Goal: Browse casually

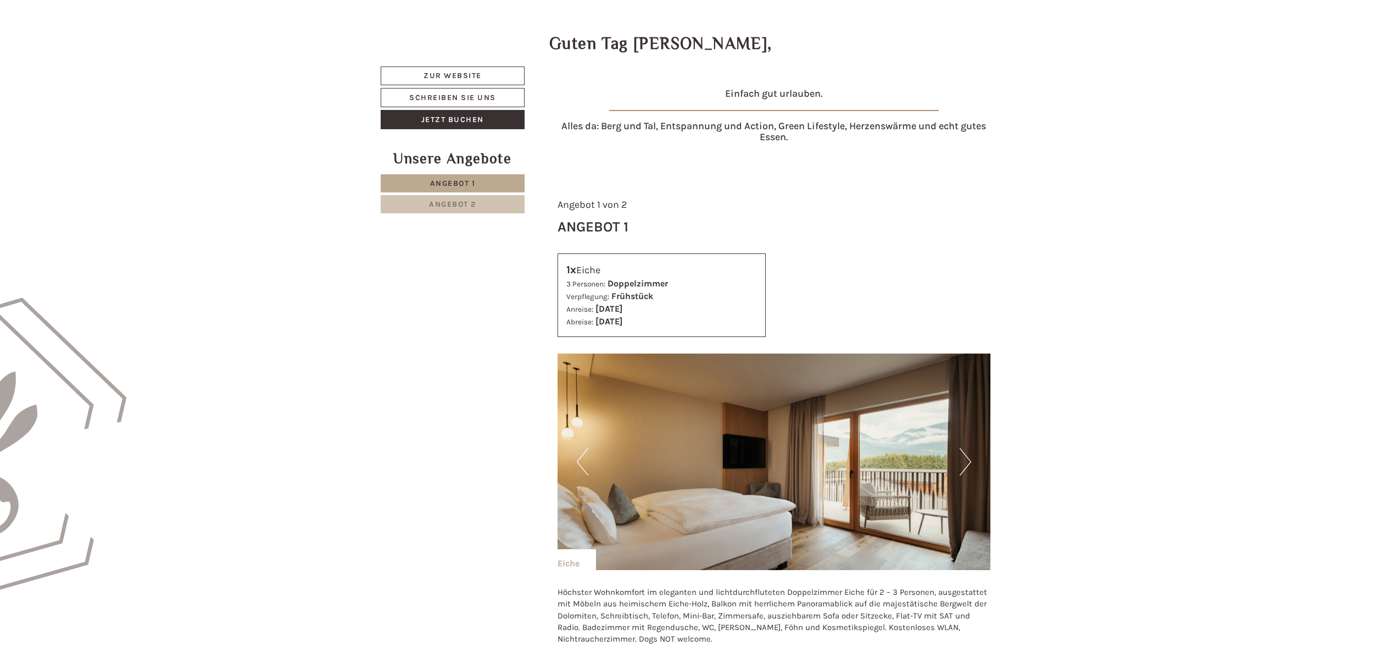
scroll to position [544, 0]
click at [973, 458] on img at bounding box center [774, 460] width 433 height 216
click at [970, 461] on button "Next" at bounding box center [966, 460] width 12 height 27
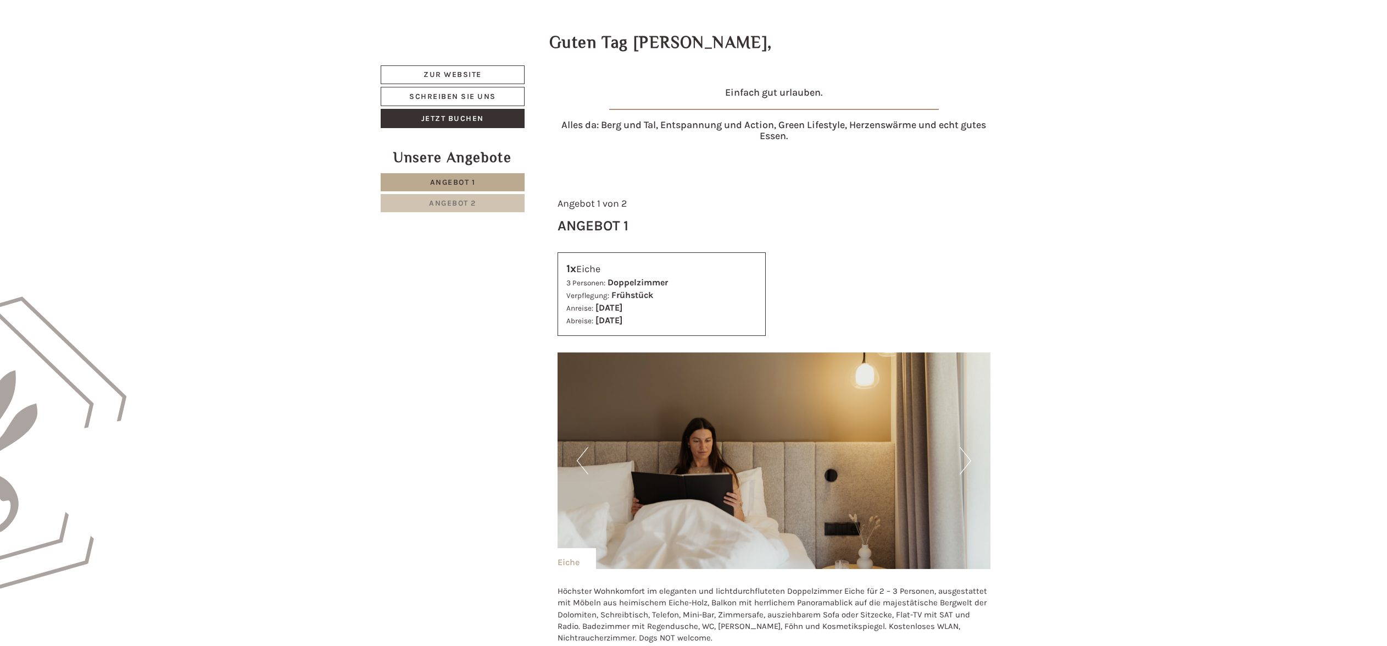
click at [968, 463] on button "Next" at bounding box center [966, 460] width 12 height 27
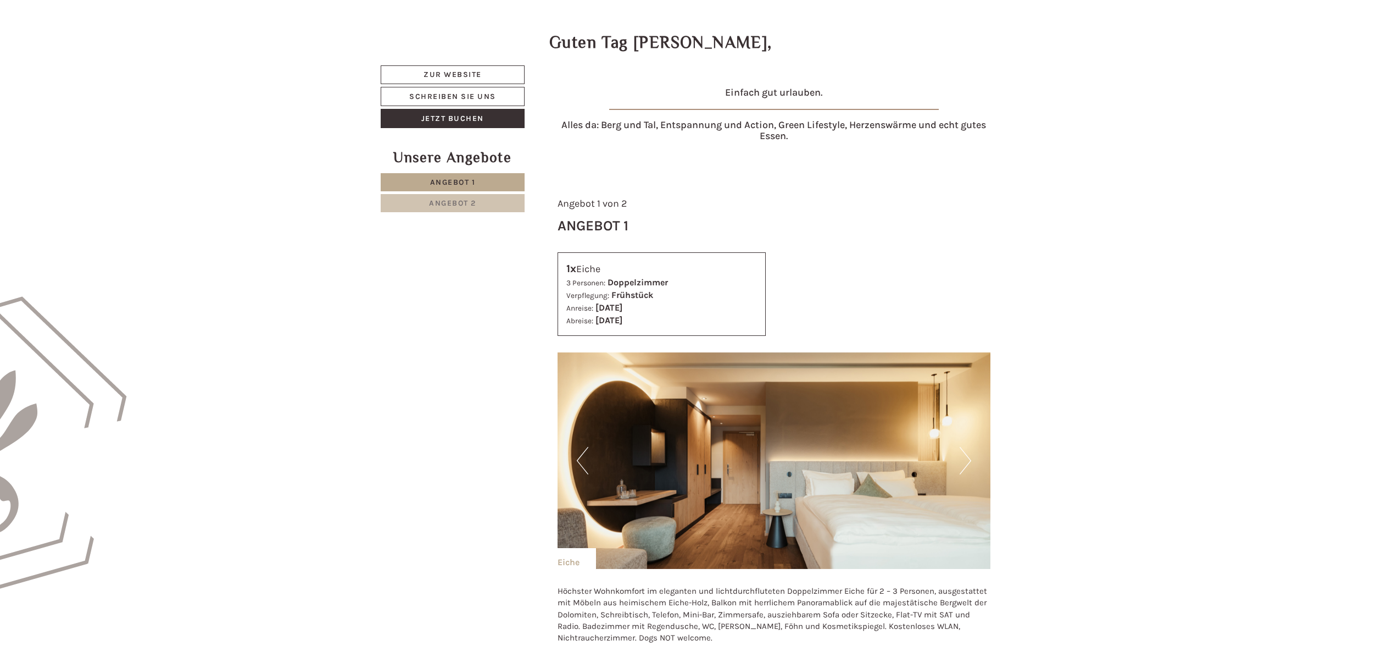
click at [968, 463] on button "Next" at bounding box center [966, 460] width 12 height 27
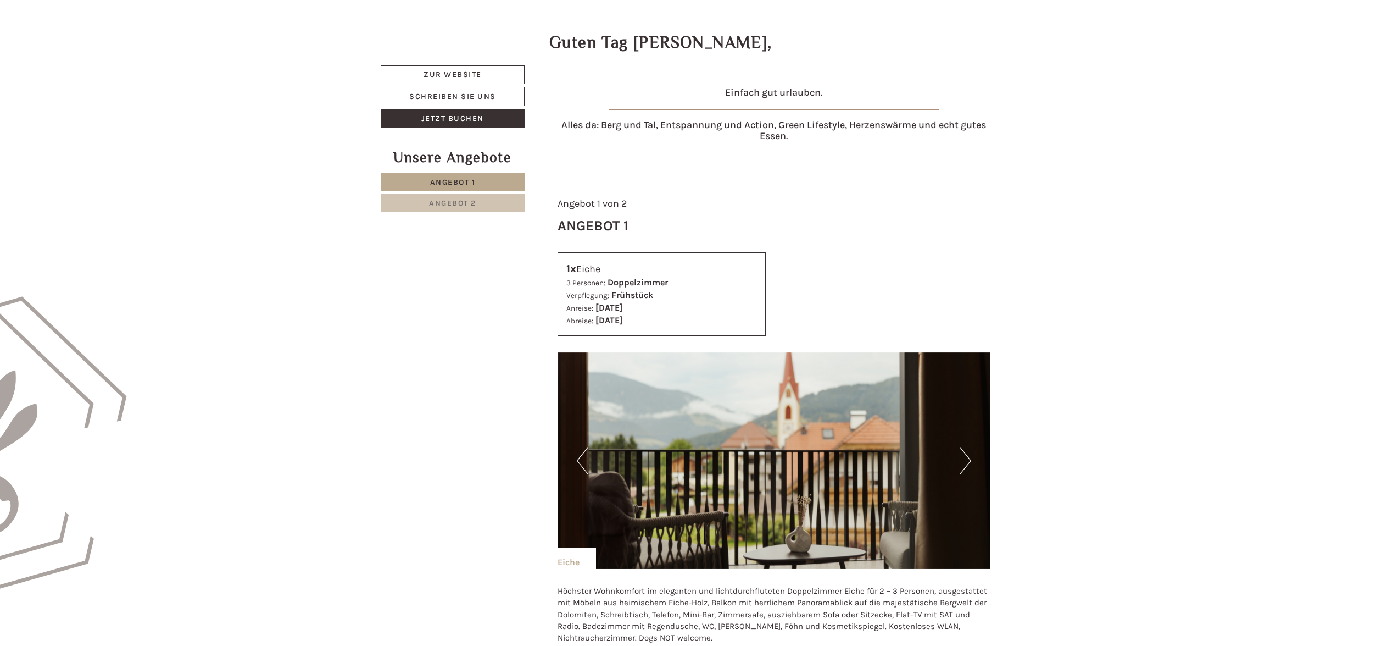
click at [968, 463] on button "Next" at bounding box center [966, 460] width 12 height 27
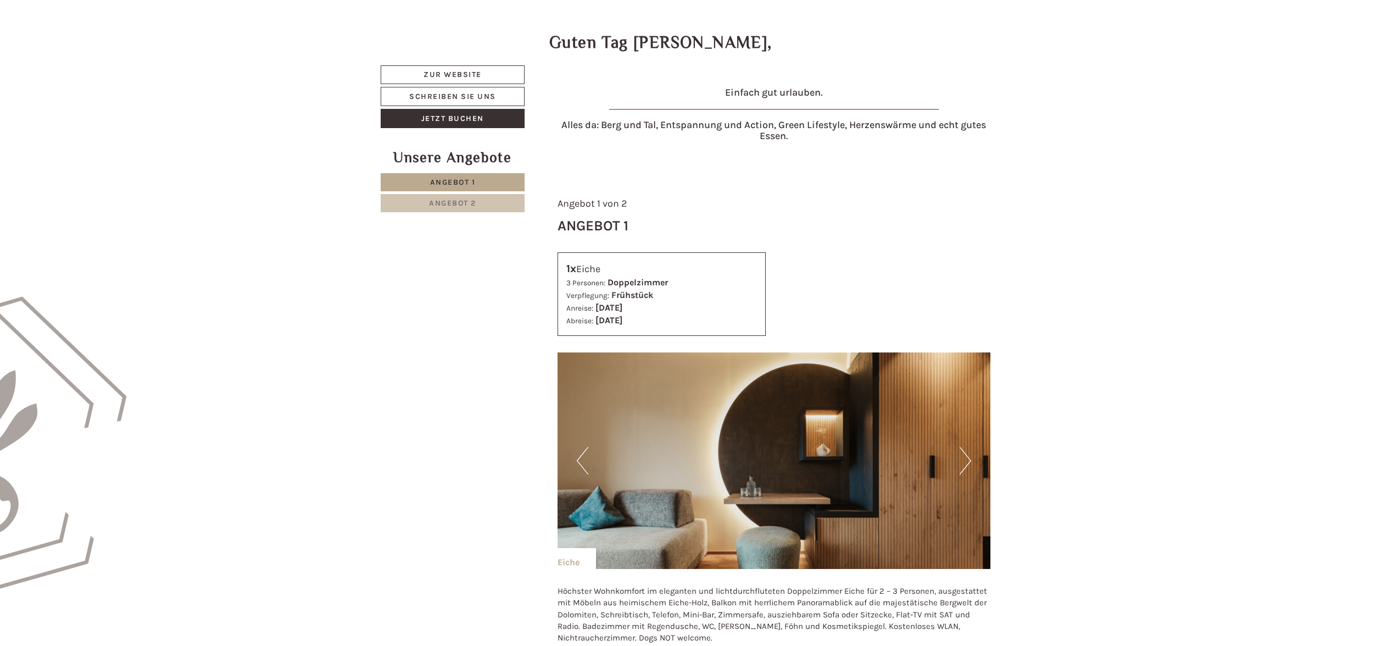
click at [968, 463] on button "Next" at bounding box center [966, 460] width 12 height 27
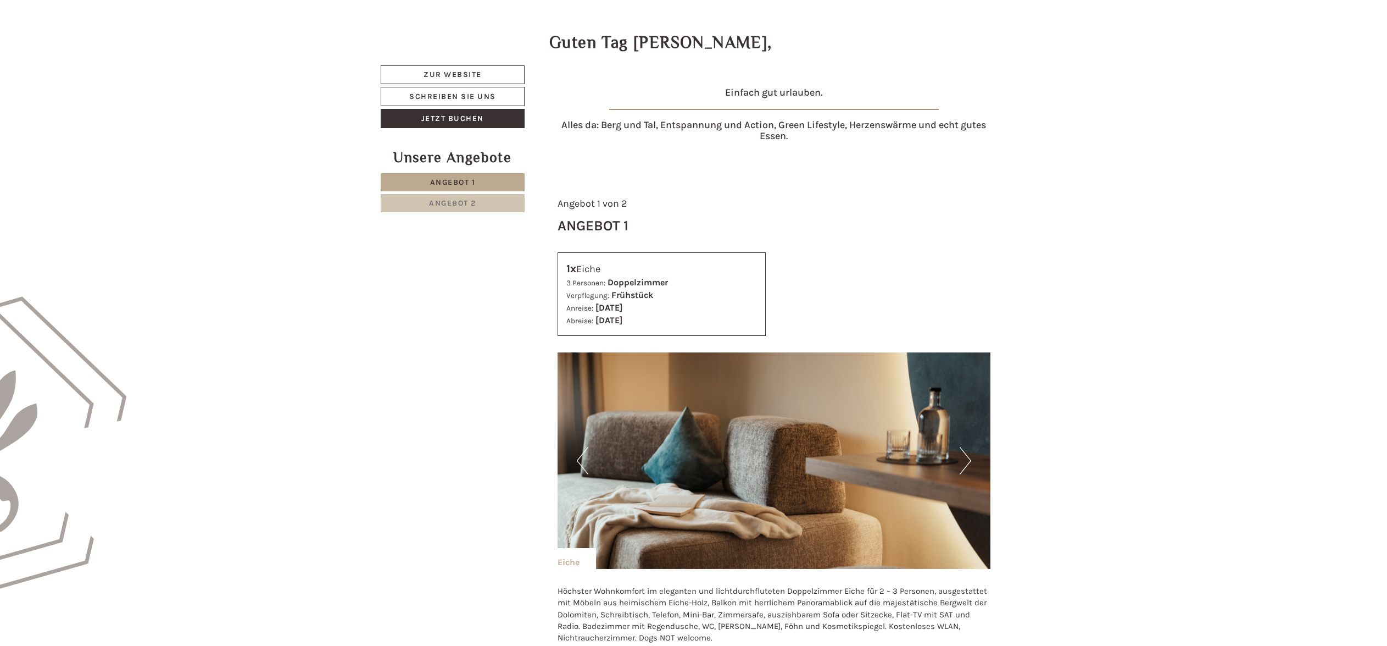
click at [968, 463] on button "Next" at bounding box center [966, 460] width 12 height 27
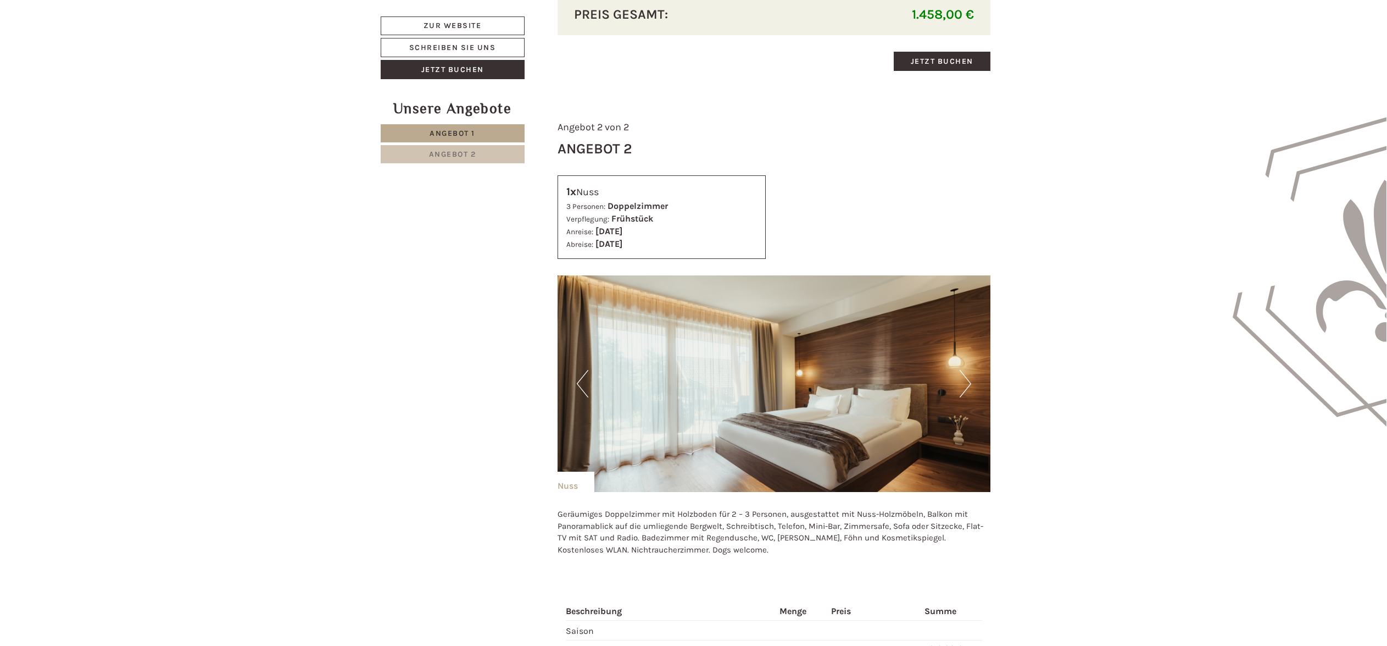
scroll to position [1366, 0]
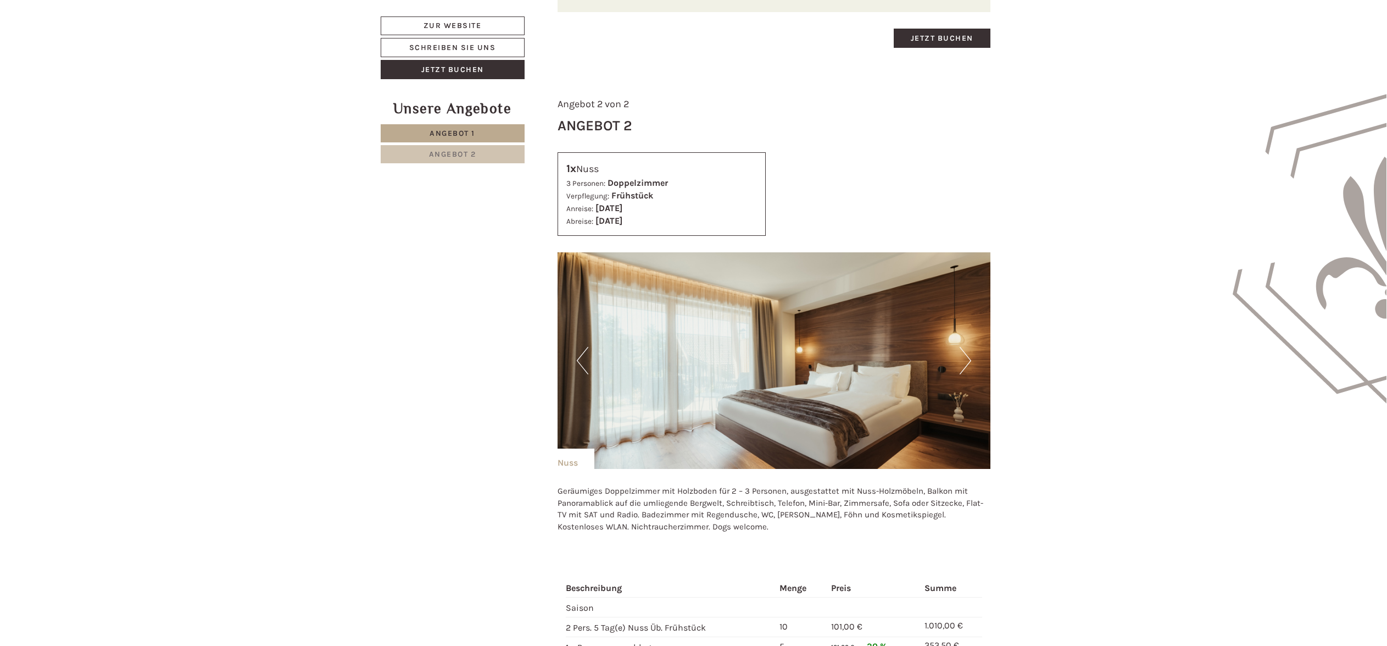
drag, startPoint x: 977, startPoint y: 360, endPoint x: 969, endPoint y: 363, distance: 8.9
click at [977, 360] on img at bounding box center [774, 360] width 433 height 216
click at [967, 364] on button "Next" at bounding box center [966, 360] width 12 height 27
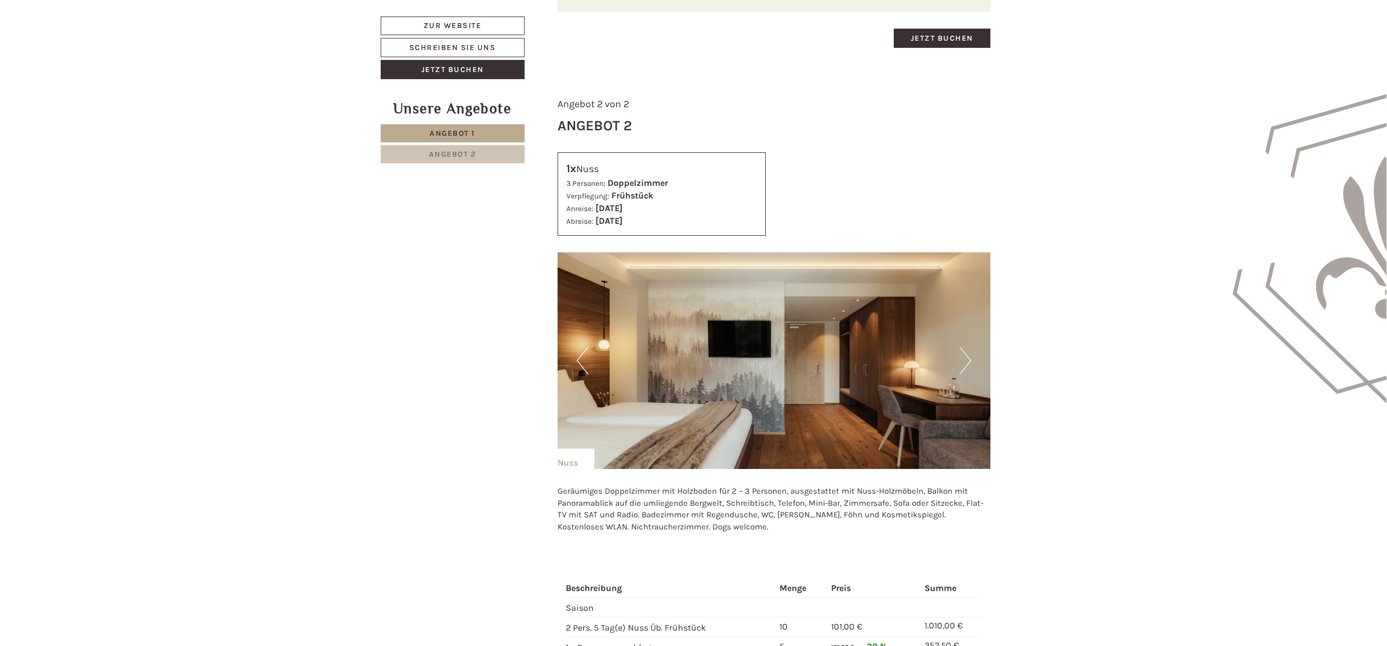
click at [967, 364] on button "Next" at bounding box center [966, 360] width 12 height 27
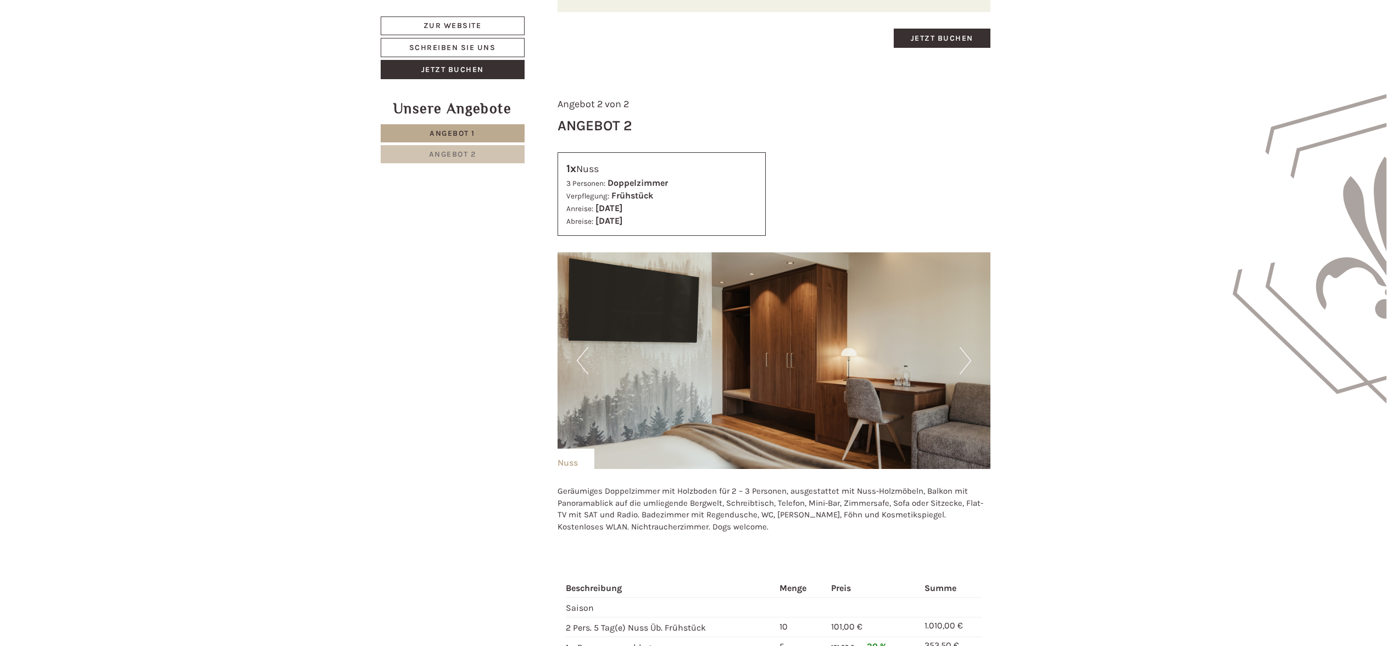
click at [967, 364] on button "Next" at bounding box center [966, 360] width 12 height 27
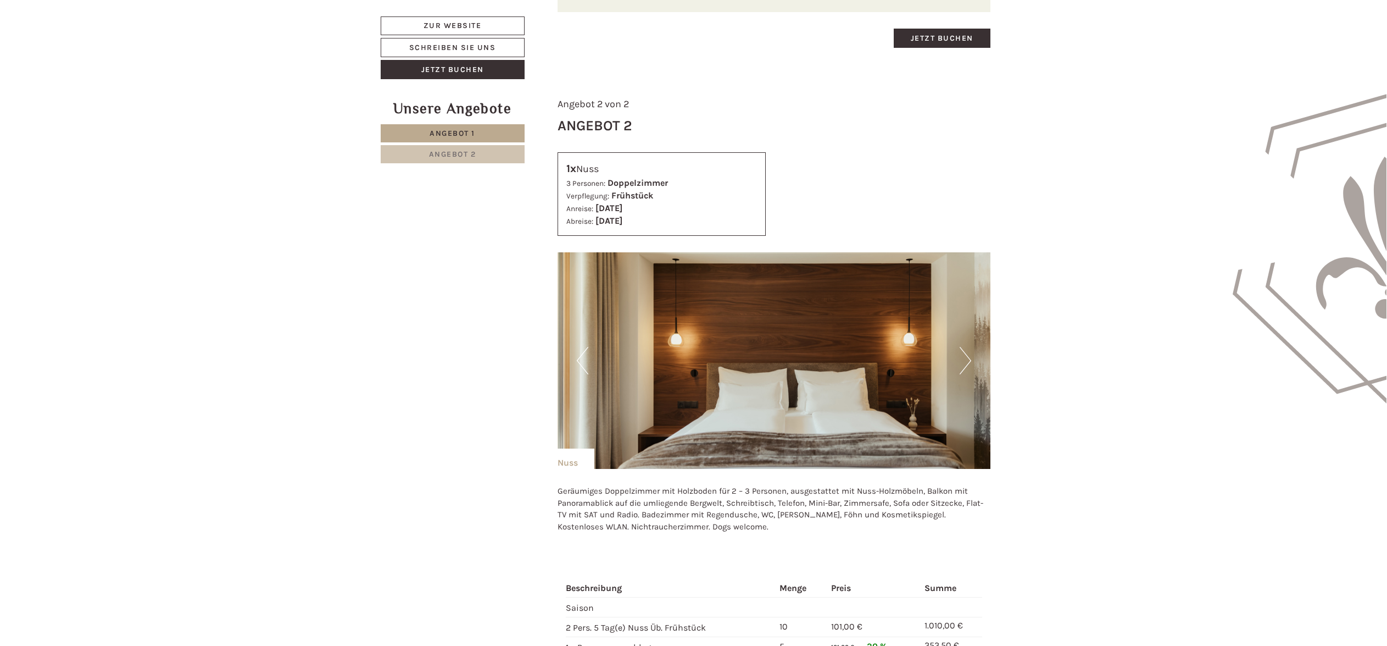
click at [967, 364] on button "Next" at bounding box center [966, 360] width 12 height 27
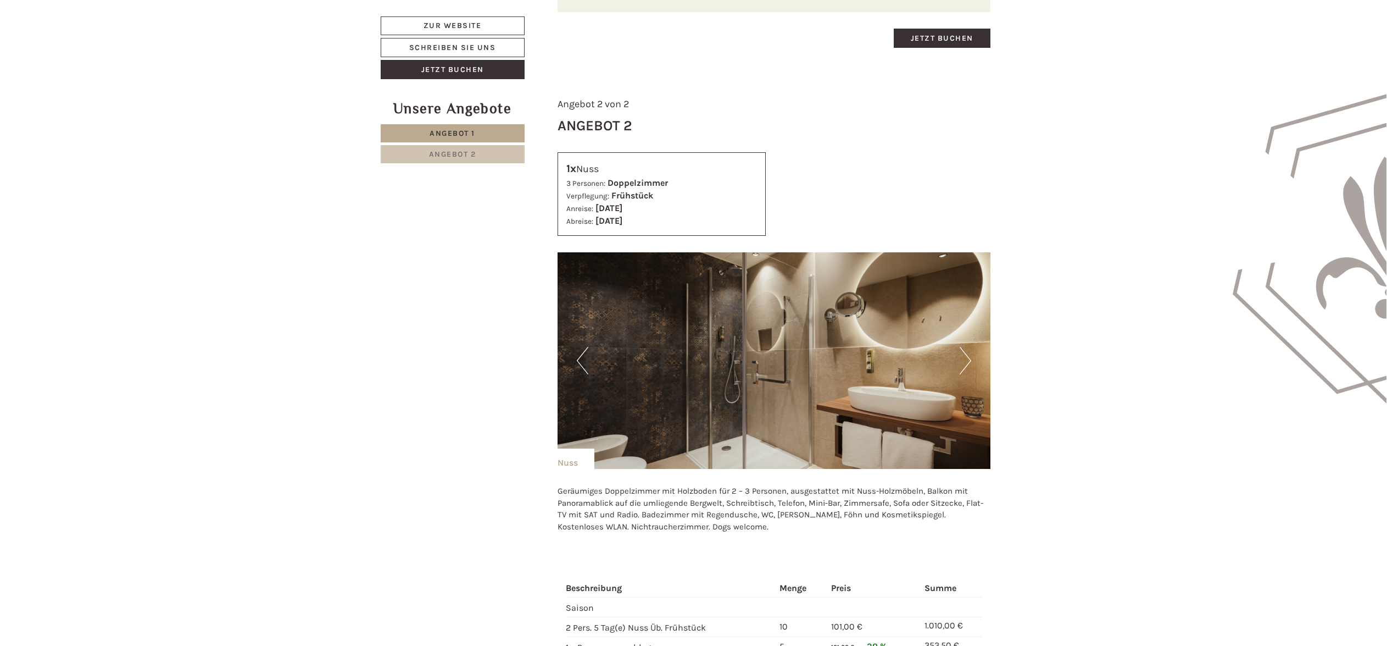
click at [967, 364] on button "Next" at bounding box center [966, 360] width 12 height 27
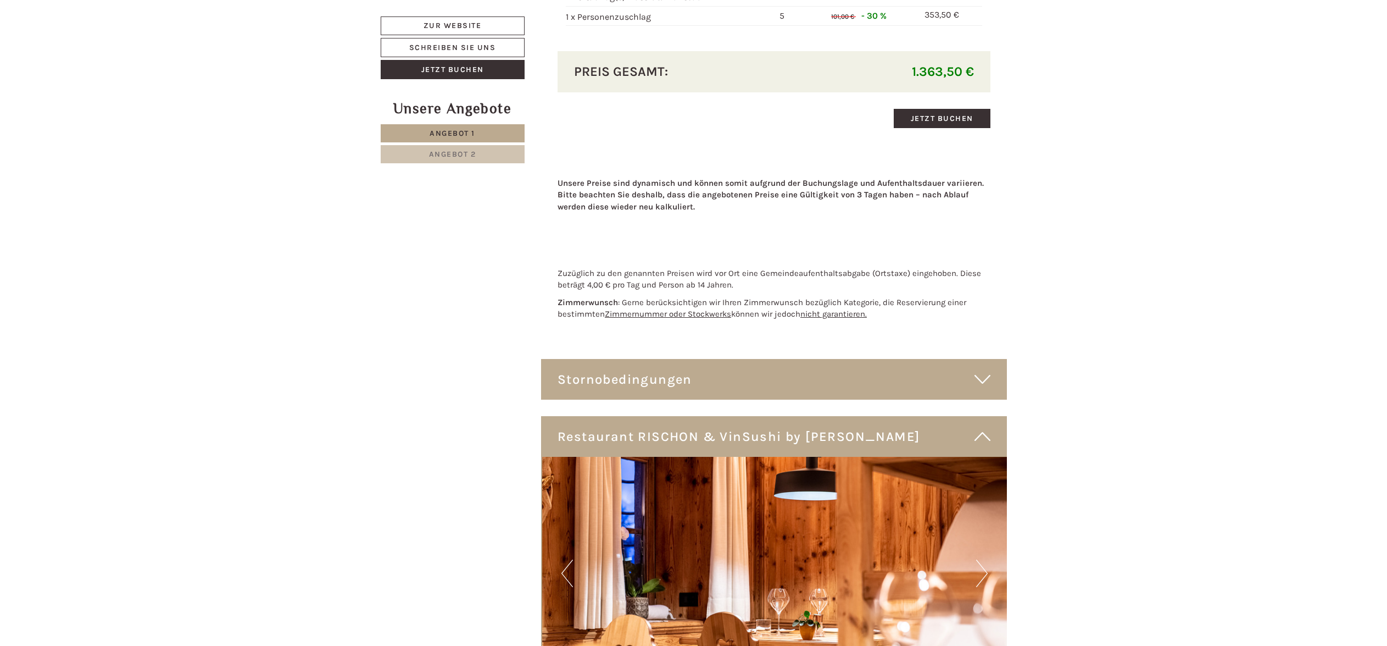
scroll to position [1864, 0]
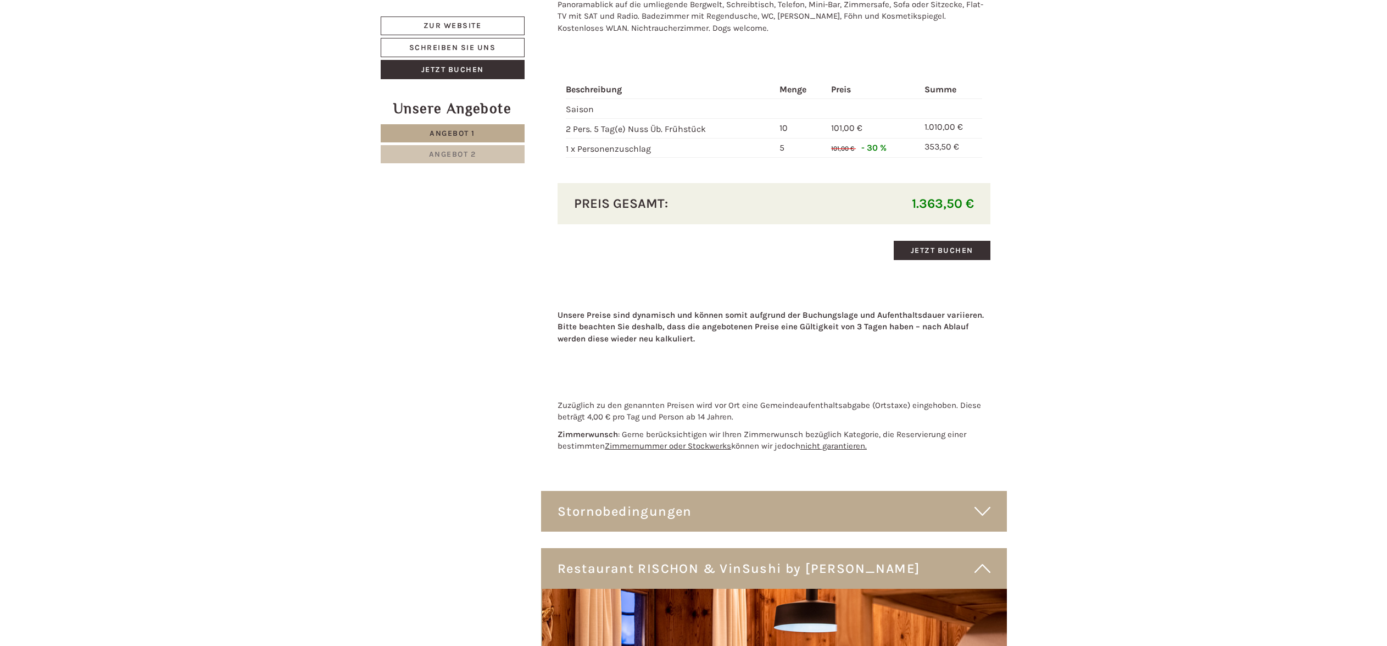
click at [986, 508] on icon at bounding box center [983, 511] width 16 height 19
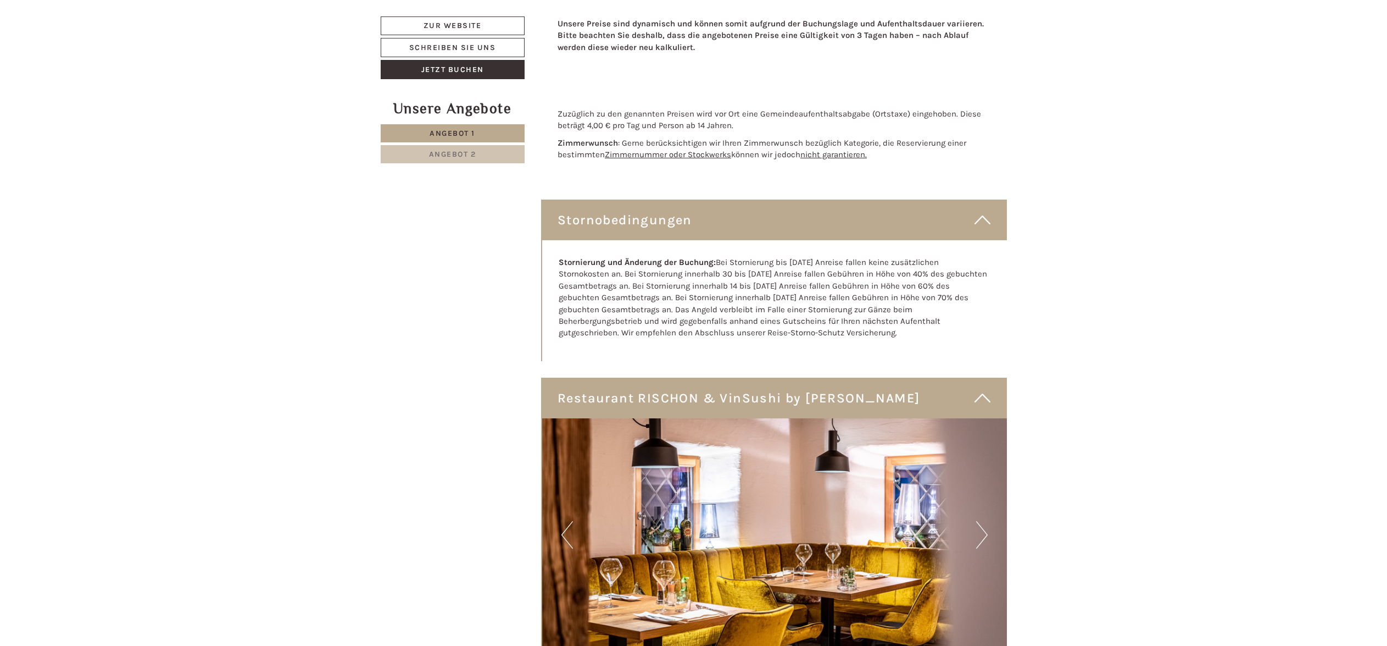
scroll to position [2231, 0]
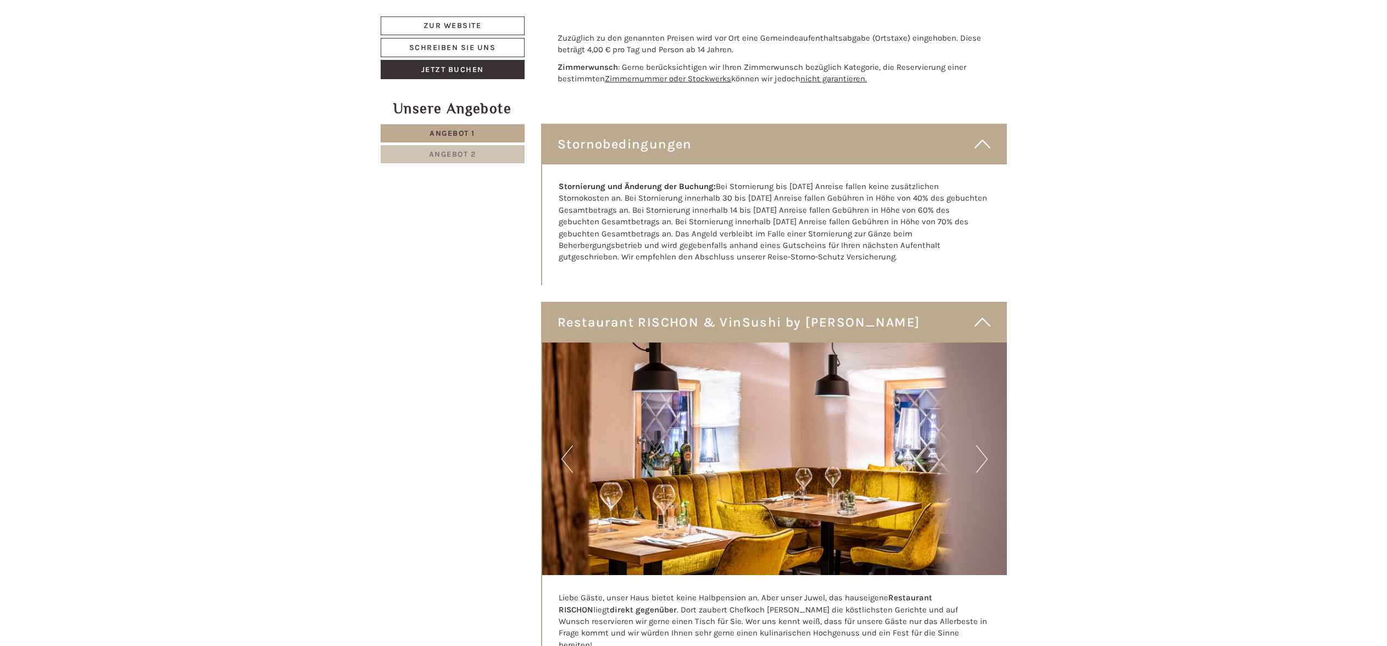
click at [983, 458] on button "Next" at bounding box center [982, 458] width 12 height 27
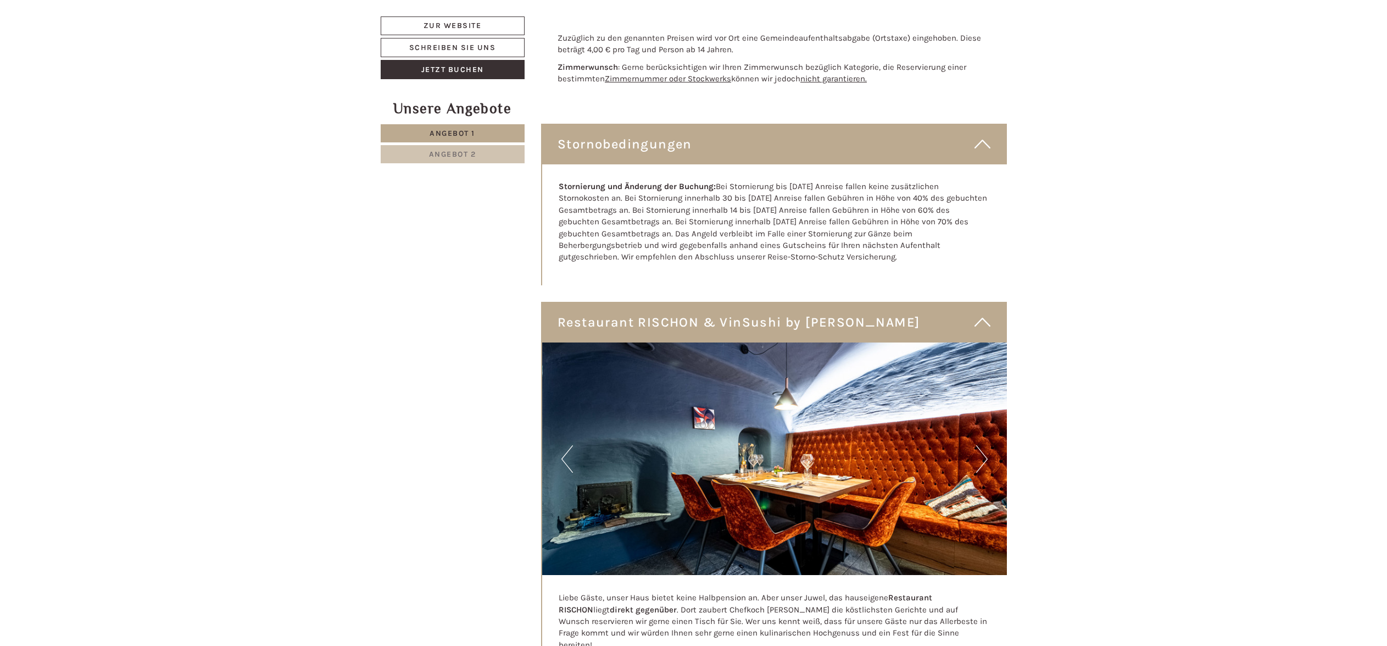
click at [983, 458] on button "Next" at bounding box center [982, 458] width 12 height 27
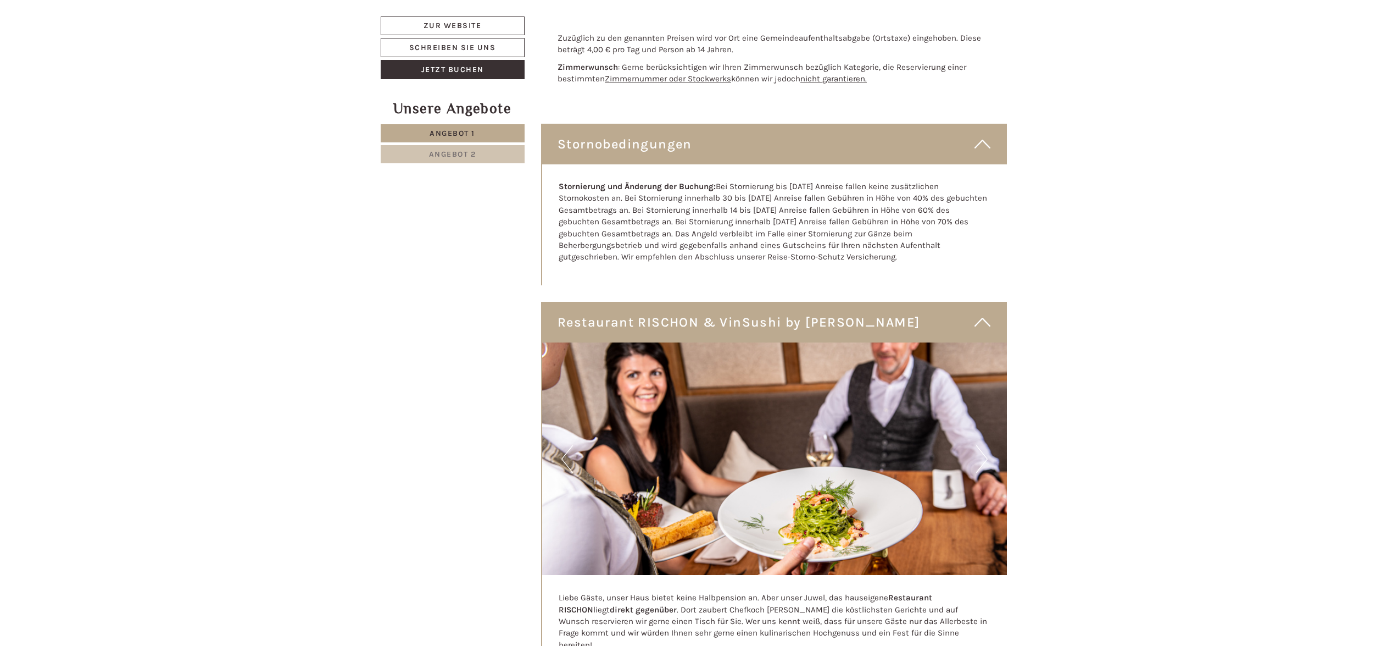
click at [983, 458] on button "Next" at bounding box center [982, 458] width 12 height 27
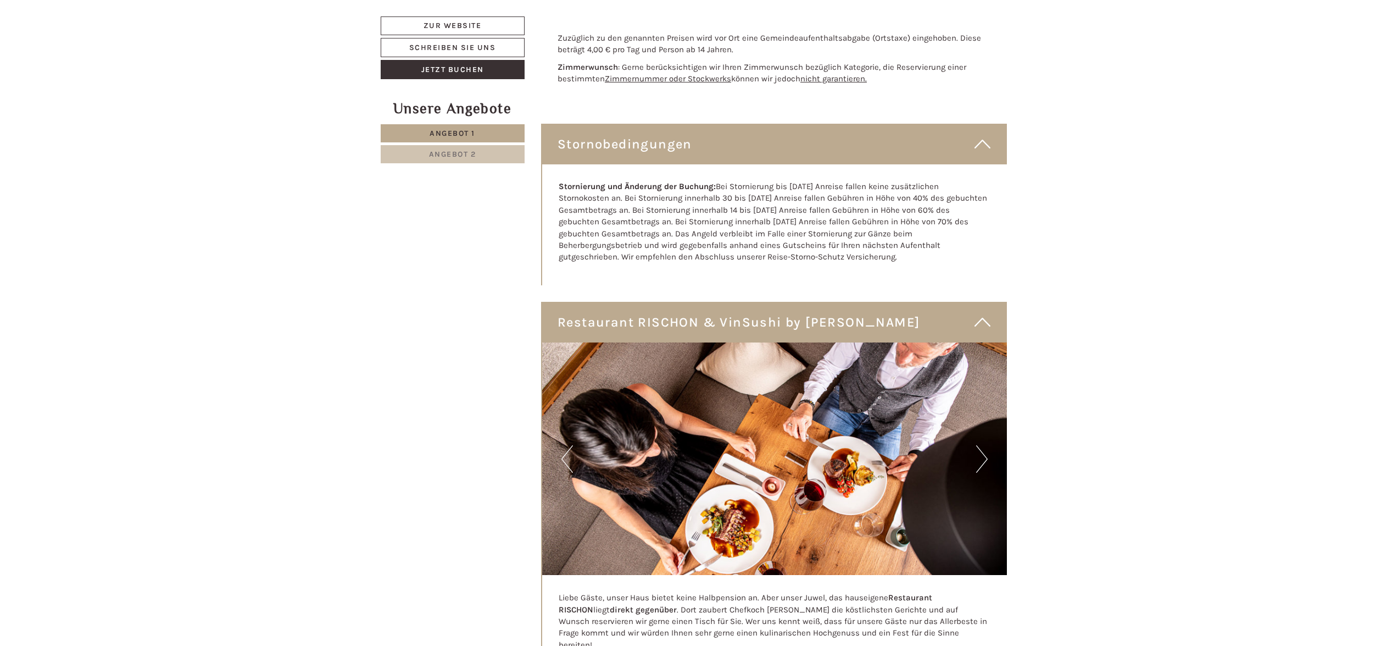
click at [983, 458] on button "Next" at bounding box center [982, 458] width 12 height 27
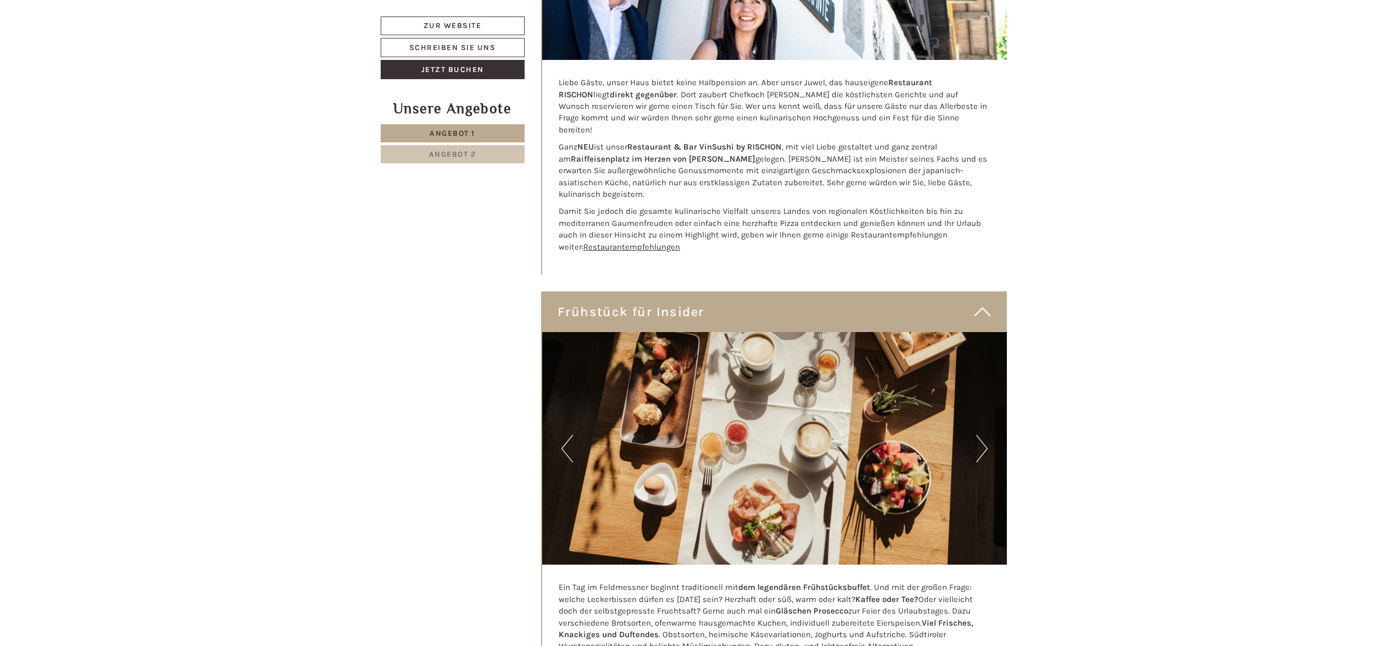
scroll to position [2956, 0]
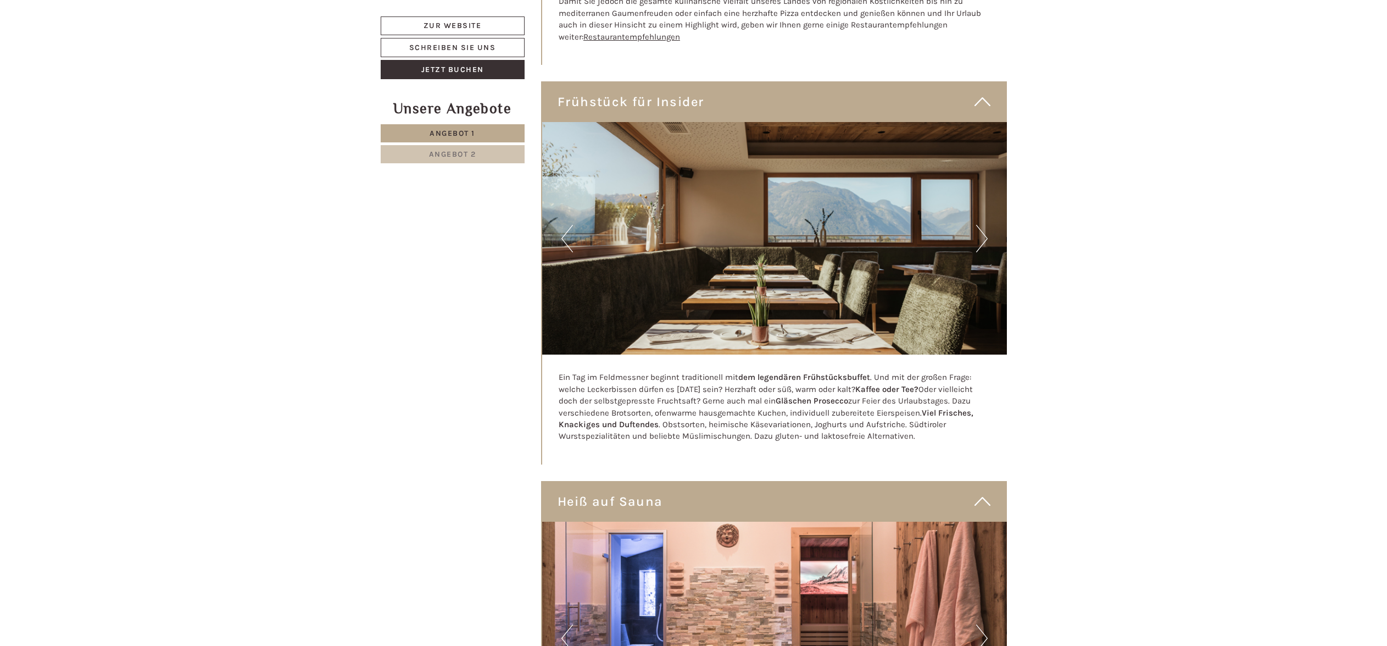
click at [993, 207] on img at bounding box center [774, 238] width 465 height 232
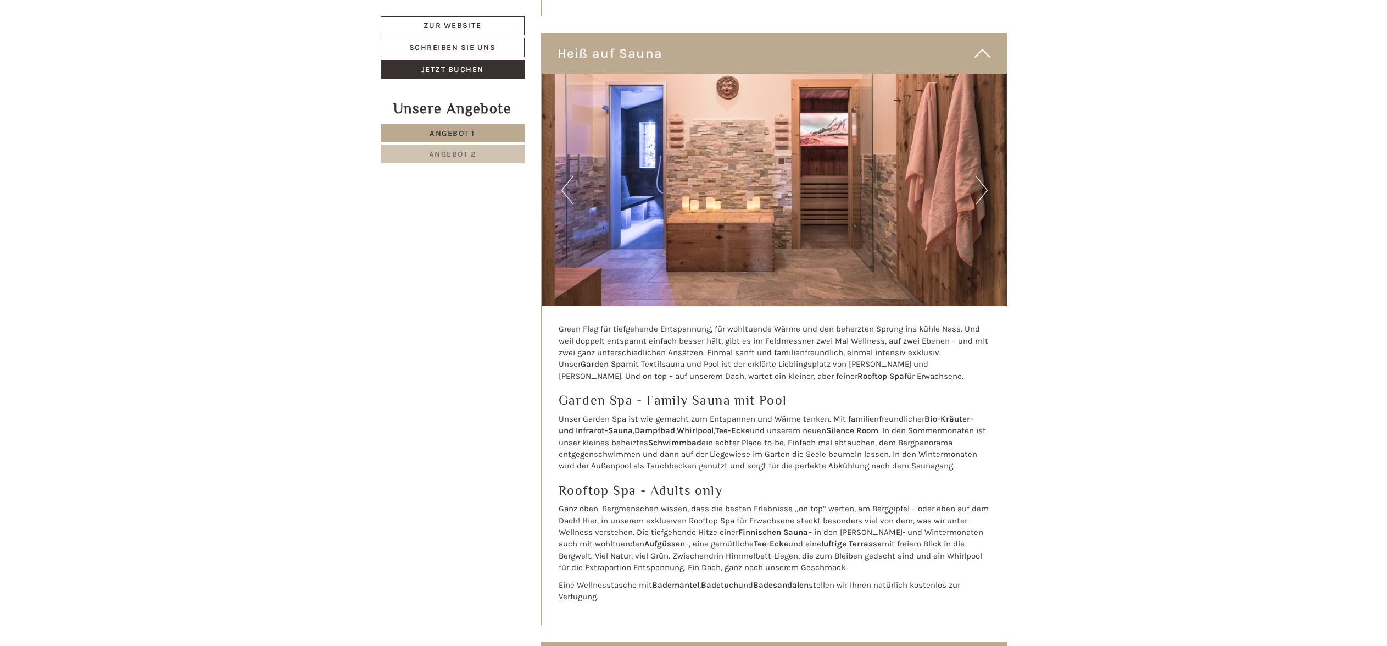
scroll to position [3297, 0]
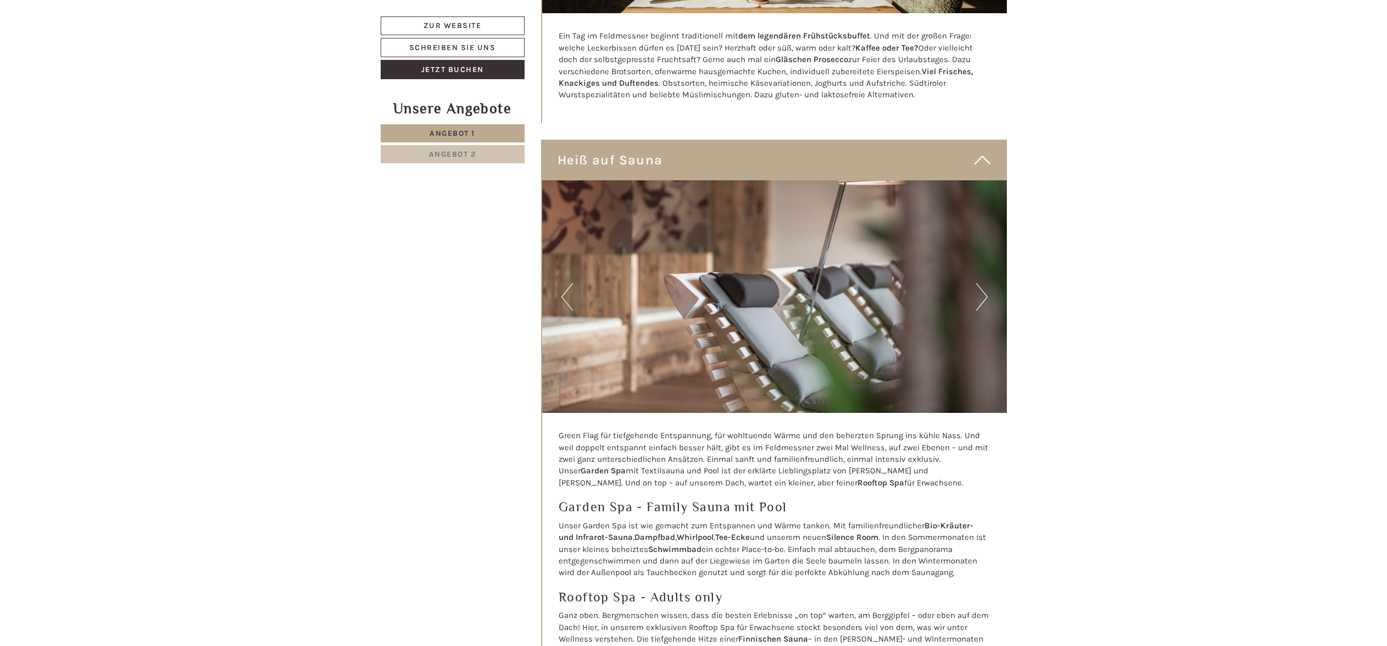
click at [998, 275] on img at bounding box center [774, 296] width 465 height 232
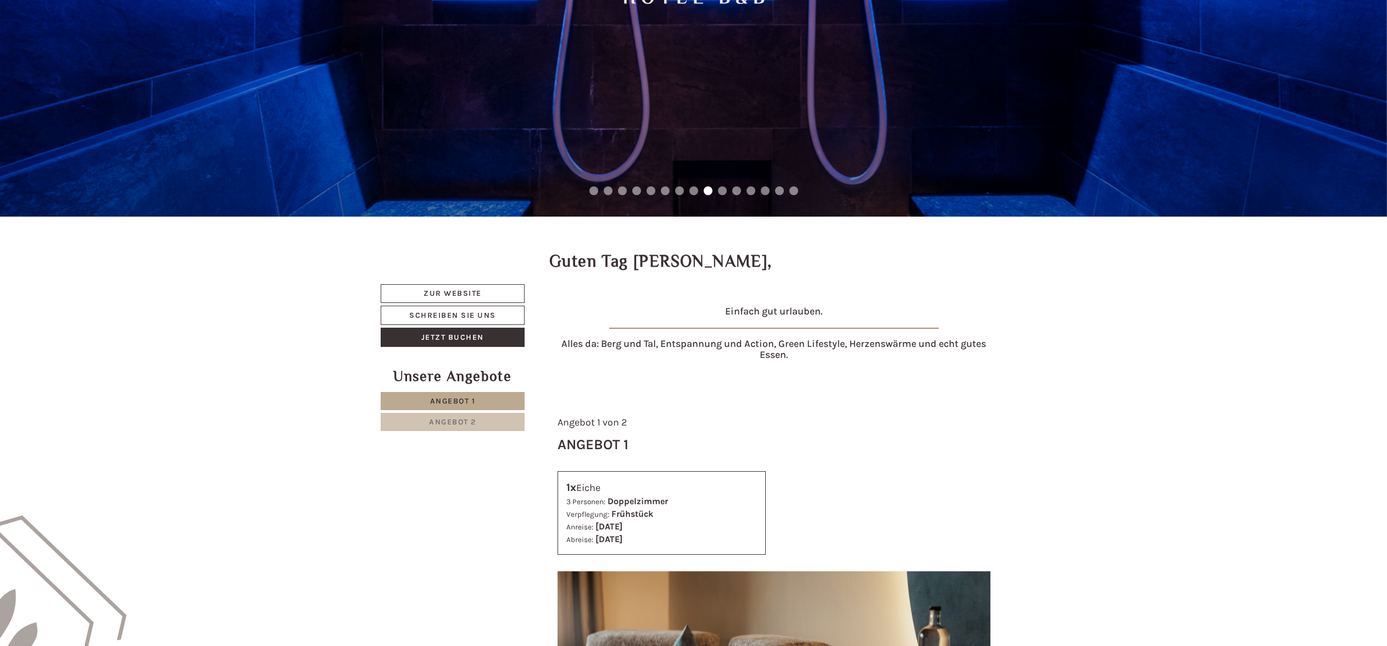
scroll to position [832, 0]
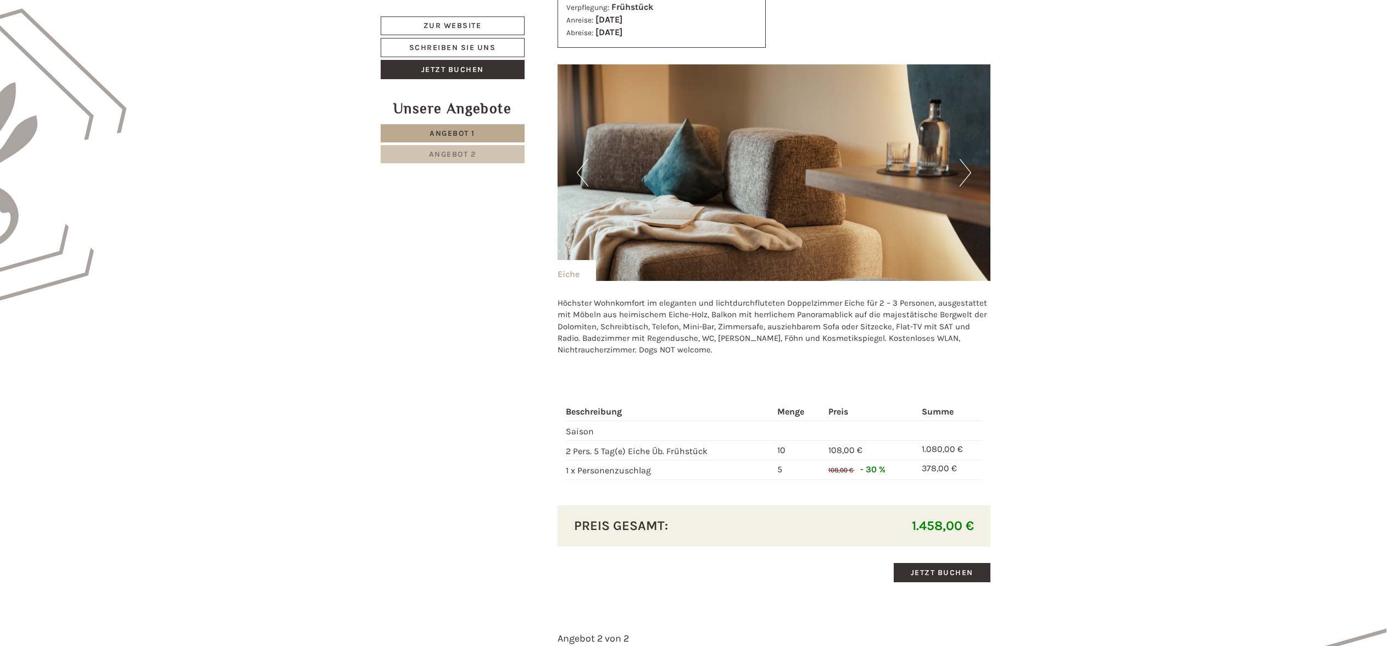
click at [969, 159] on button "Next" at bounding box center [966, 172] width 12 height 27
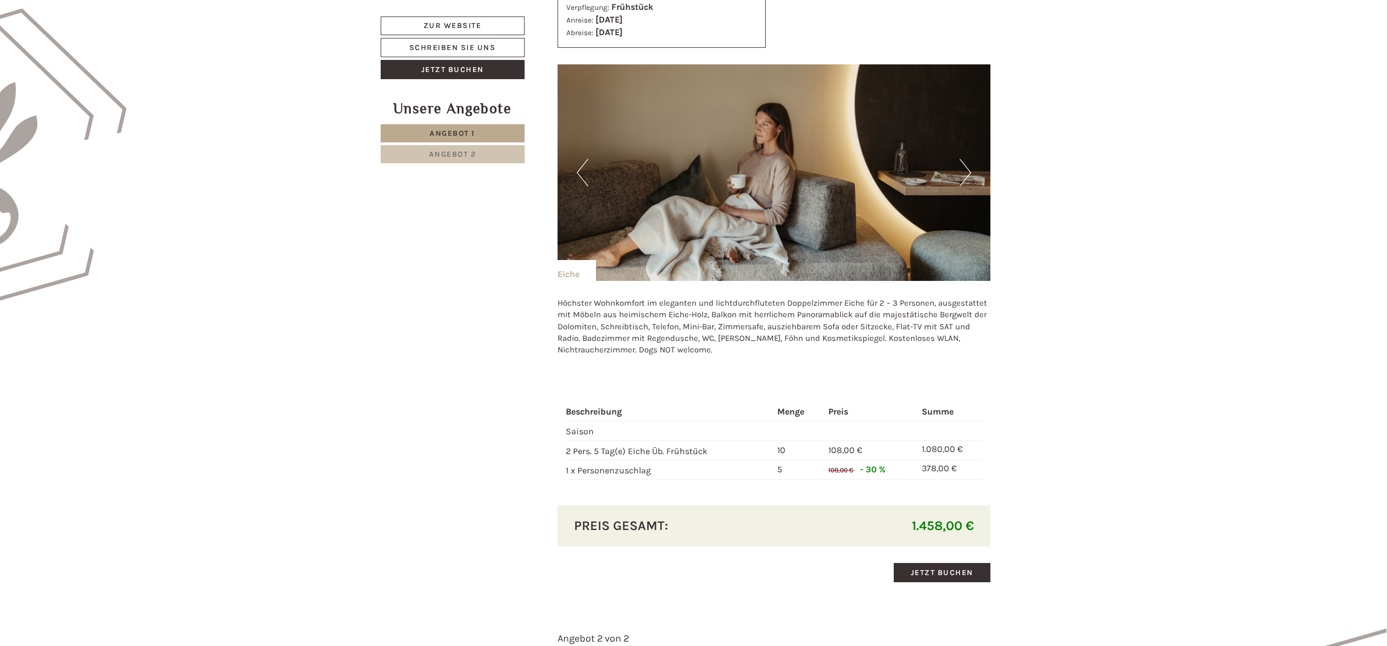
click at [967, 170] on button "Next" at bounding box center [966, 172] width 12 height 27
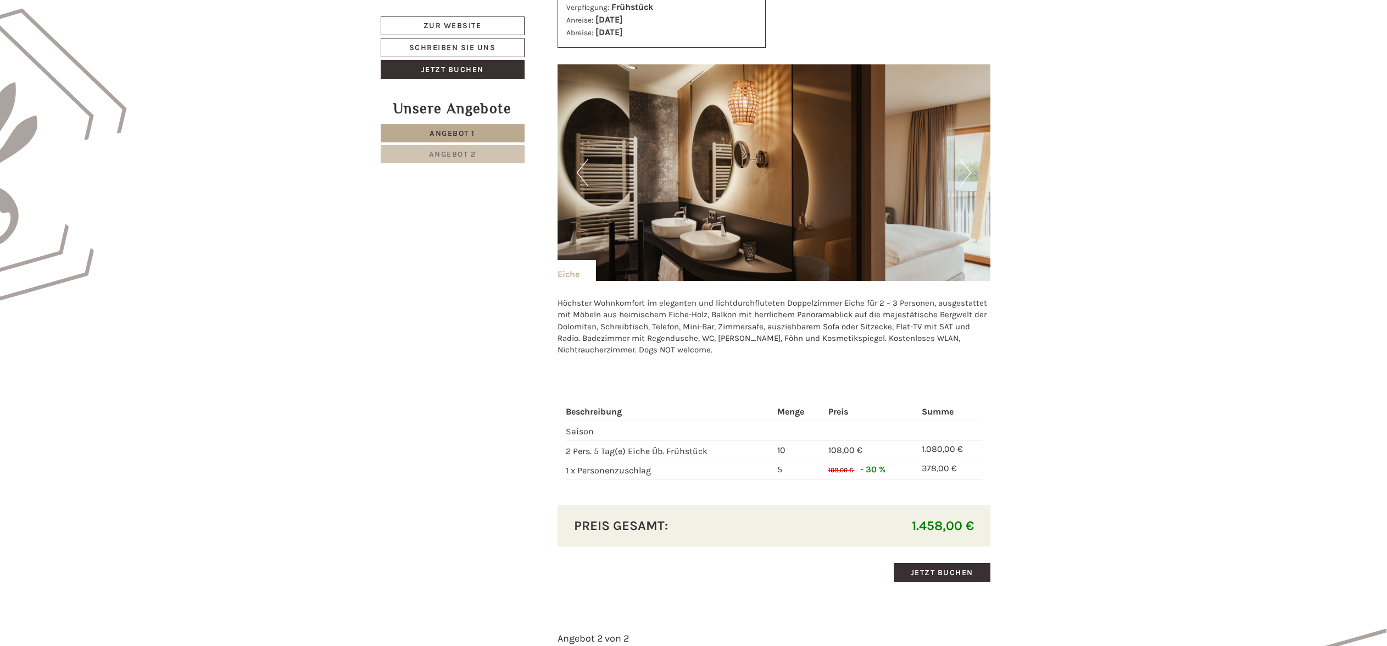
click at [967, 170] on button "Next" at bounding box center [966, 172] width 12 height 27
click at [968, 169] on button "Next" at bounding box center [966, 172] width 12 height 27
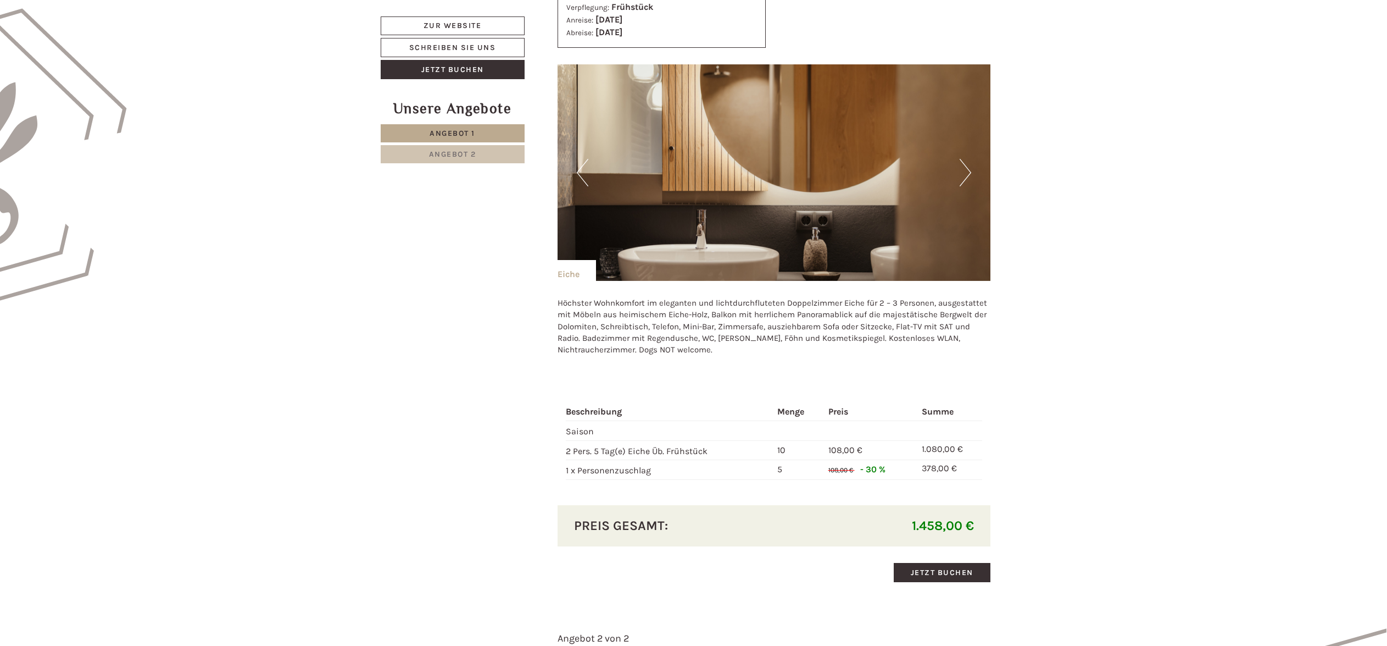
click at [968, 169] on button "Next" at bounding box center [966, 172] width 12 height 27
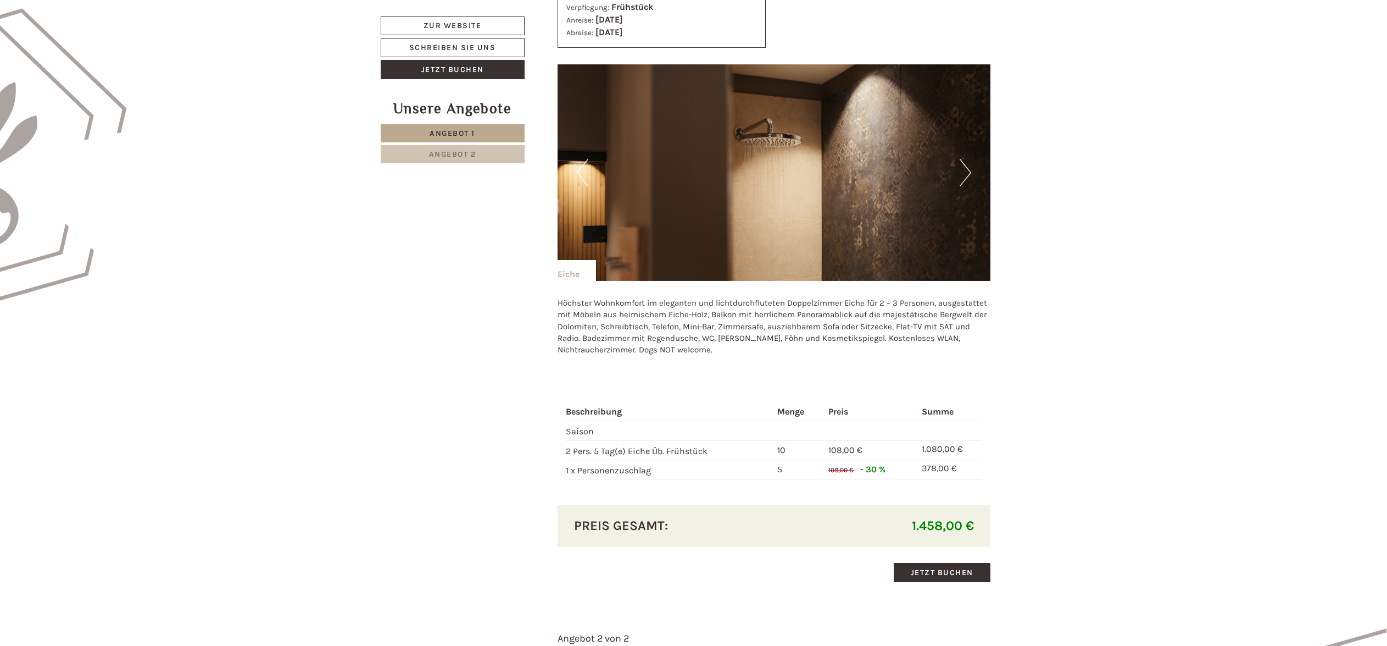
click at [968, 169] on button "Next" at bounding box center [966, 172] width 12 height 27
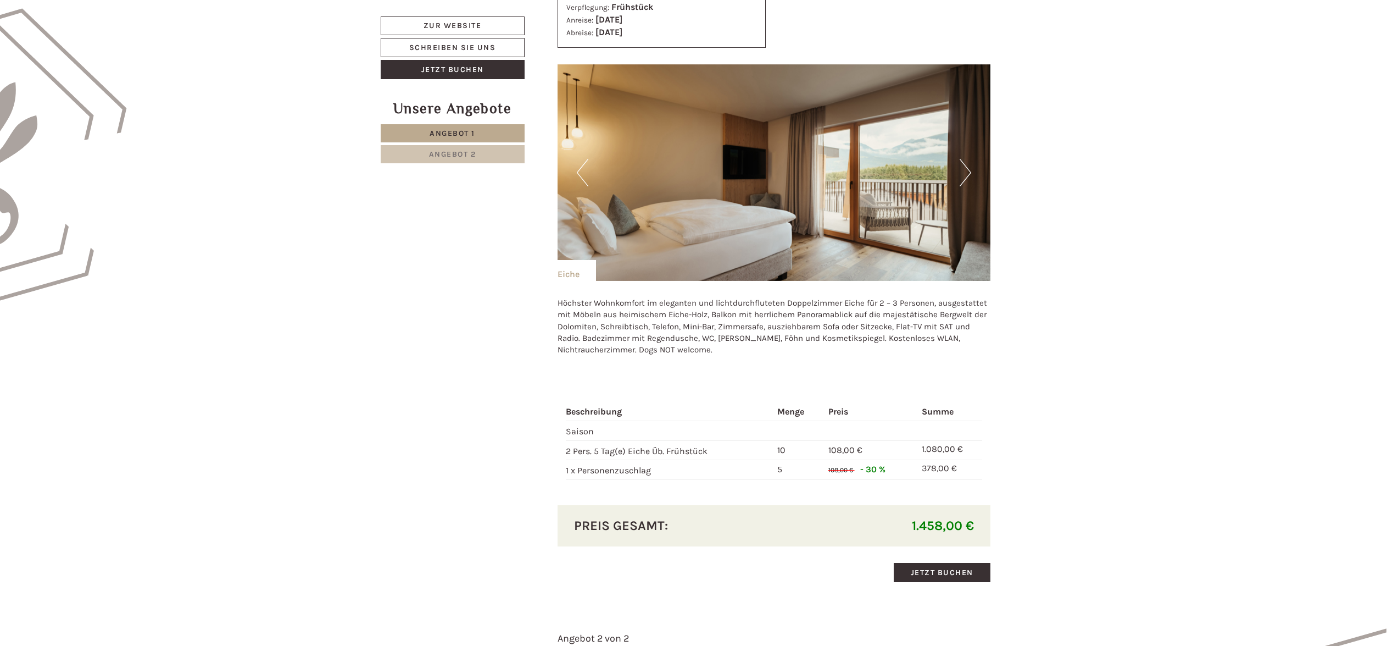
click at [968, 169] on button "Next" at bounding box center [966, 172] width 12 height 27
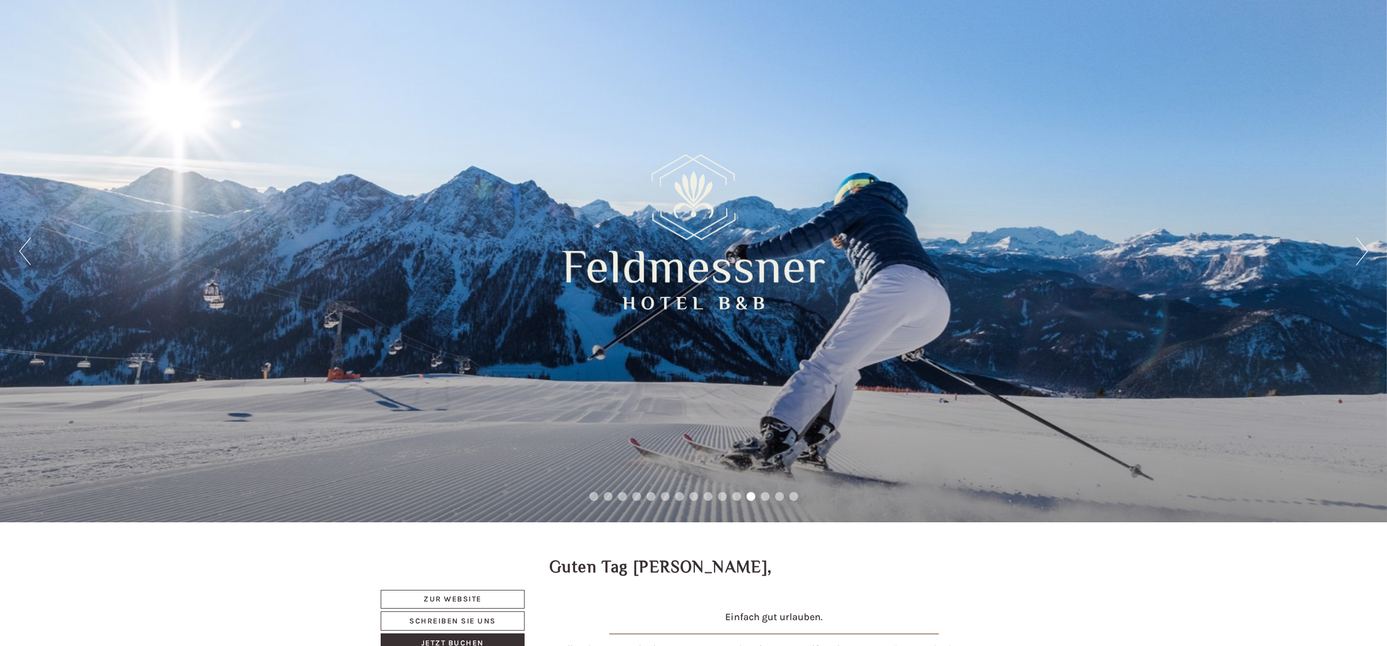
scroll to position [0, 0]
